Goal: Navigation & Orientation: Understand site structure

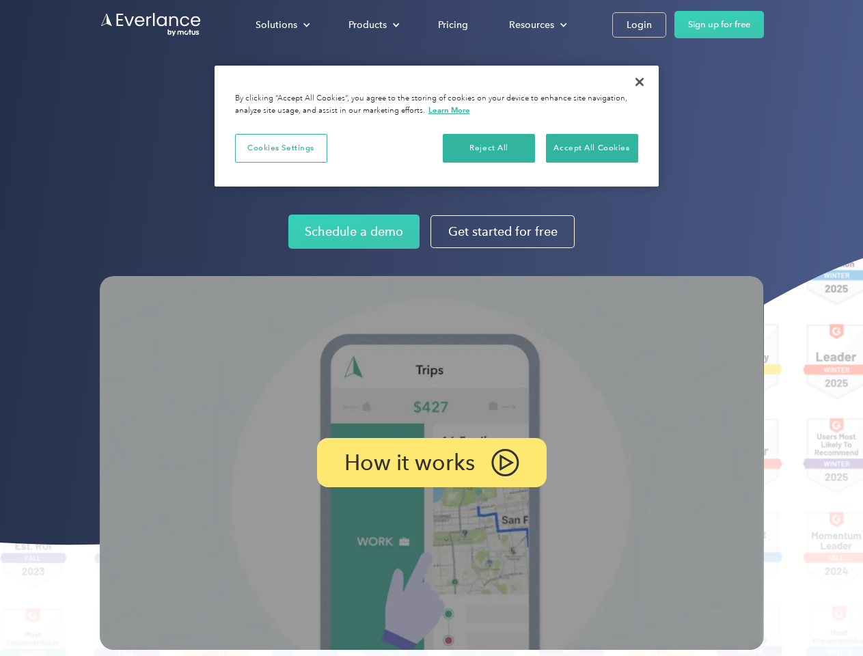
click at [431, 328] on img at bounding box center [432, 463] width 664 height 374
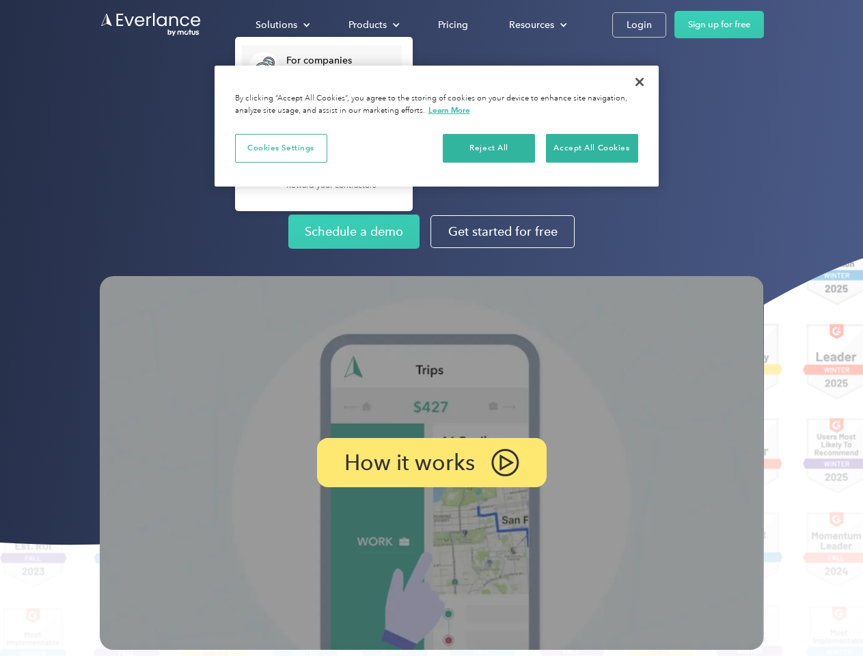
click at [282, 25] on div "Solutions" at bounding box center [276, 24] width 42 height 17
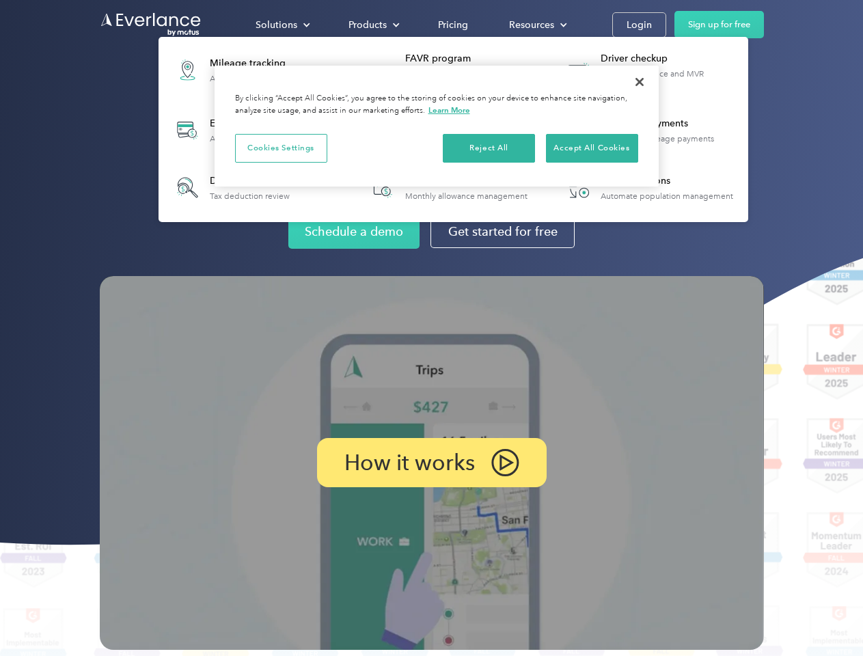
click at [372, 25] on div "Products" at bounding box center [367, 24] width 38 height 17
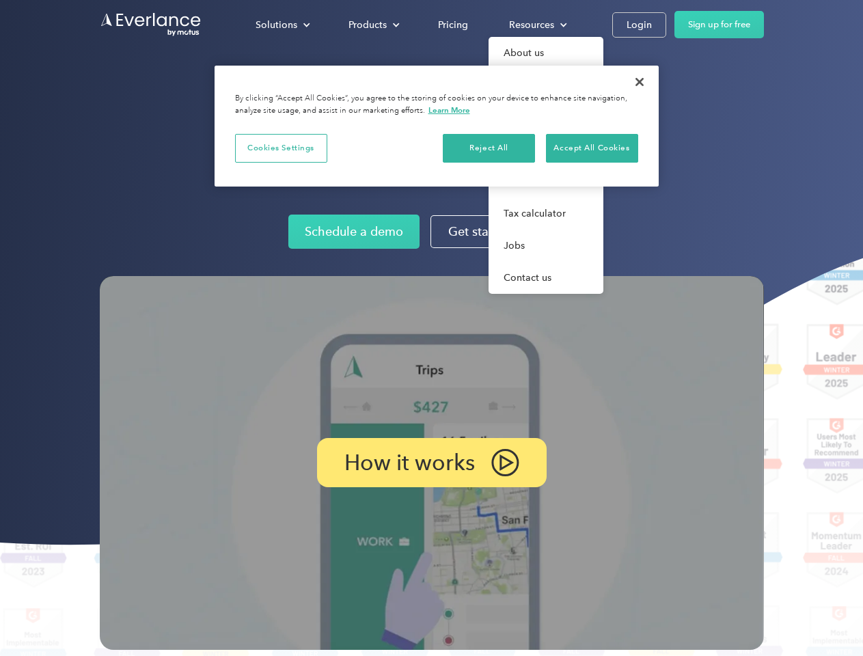
click at [536, 25] on div "Resources" at bounding box center [531, 24] width 45 height 17
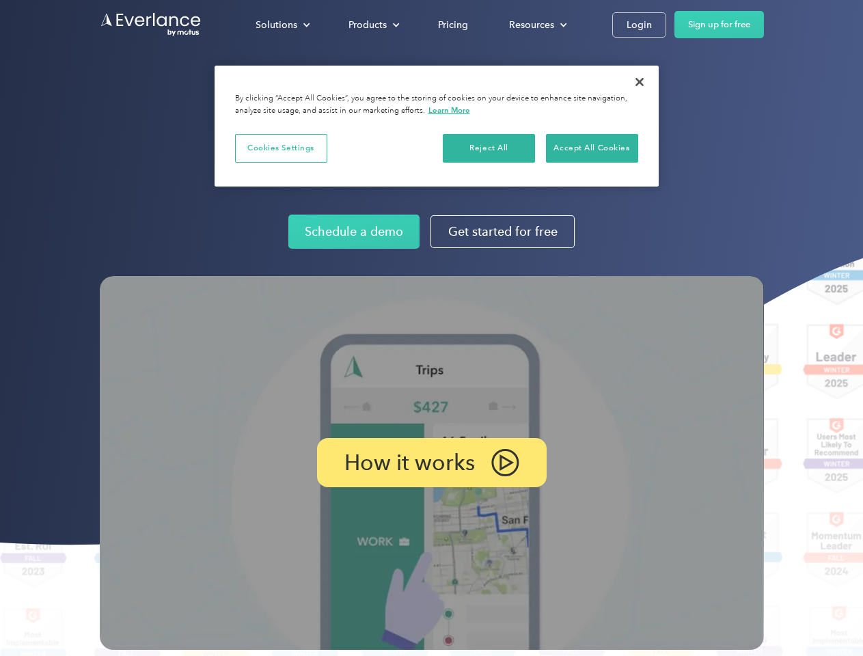
click at [431, 462] on p "How it works" at bounding box center [409, 462] width 130 height 16
click at [281, 148] on button "Cookies Settings" at bounding box center [281, 148] width 92 height 29
click at [489, 148] on button "Reject All" at bounding box center [489, 148] width 92 height 29
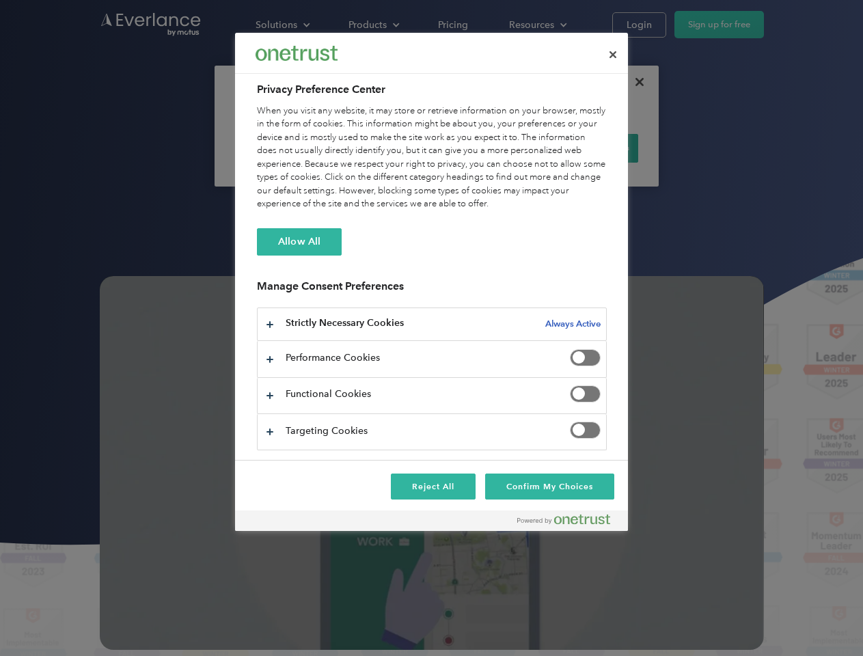
click at [591, 148] on div "When you visit any website, it may store or retrieve information on your browse…" at bounding box center [432, 158] width 350 height 107
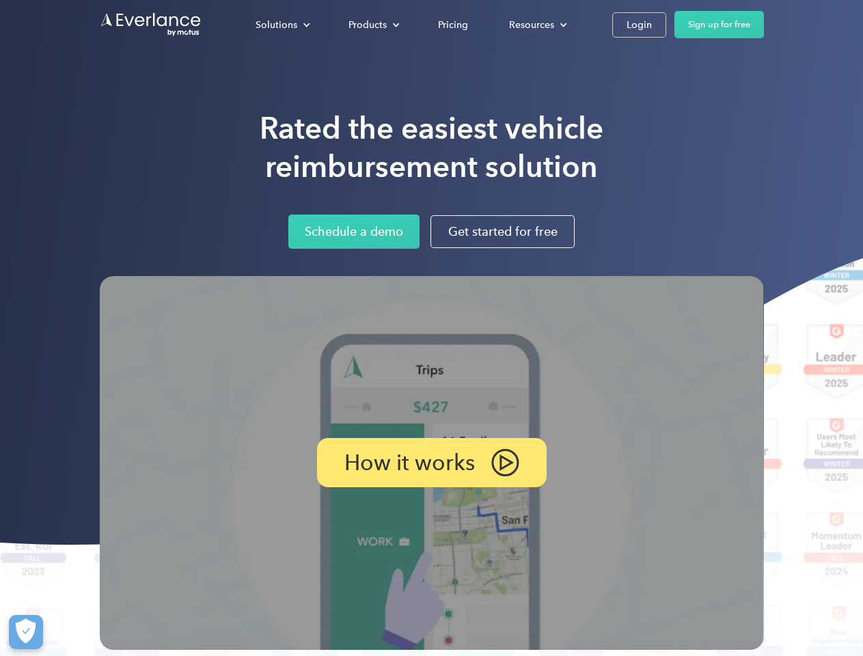
click at [639, 82] on div at bounding box center [431, 328] width 863 height 656
